Goal: Navigation & Orientation: Find specific page/section

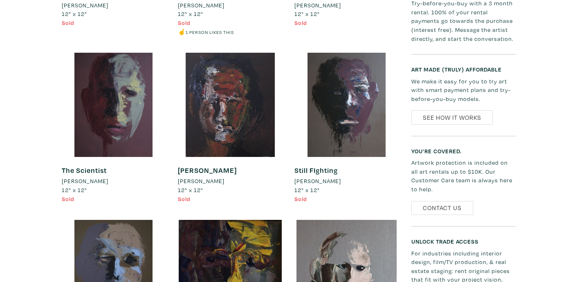
scroll to position [1570, 0]
